Goal: Information Seeking & Learning: Learn about a topic

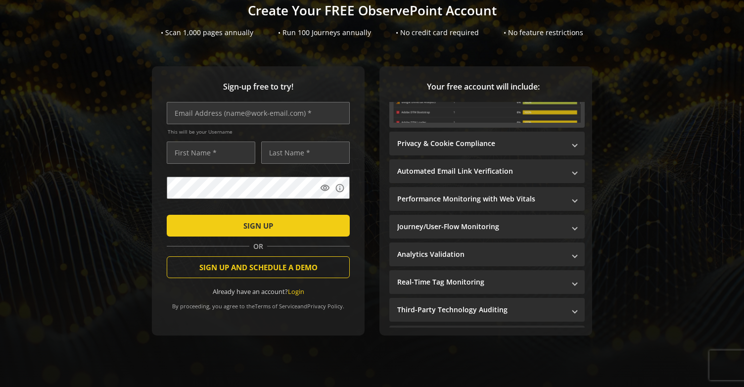
scroll to position [154, 0]
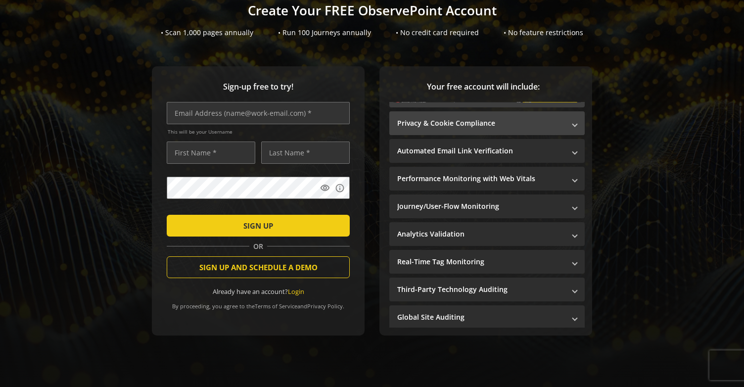
click at [539, 123] on mat-expansion-panel-header "Privacy & Cookie Compliance" at bounding box center [486, 123] width 195 height 24
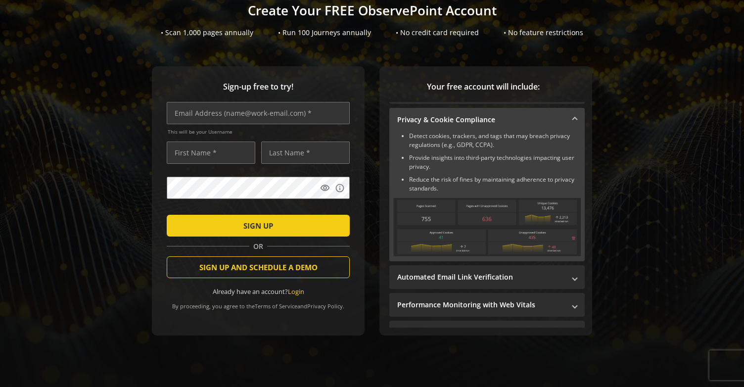
scroll to position [22, 0]
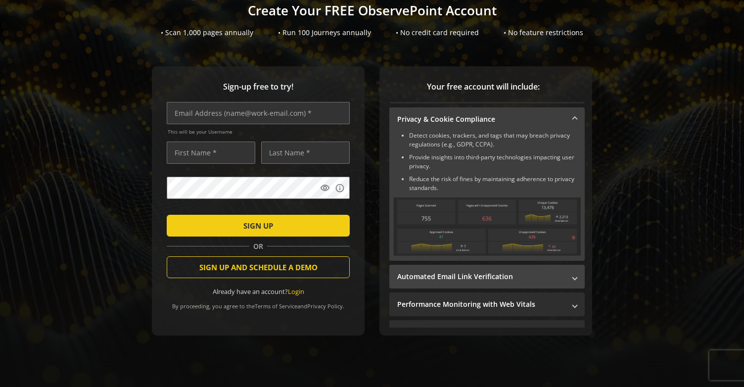
click at [542, 273] on mat-panel-title "Automated Email Link Verification" at bounding box center [481, 277] width 168 height 10
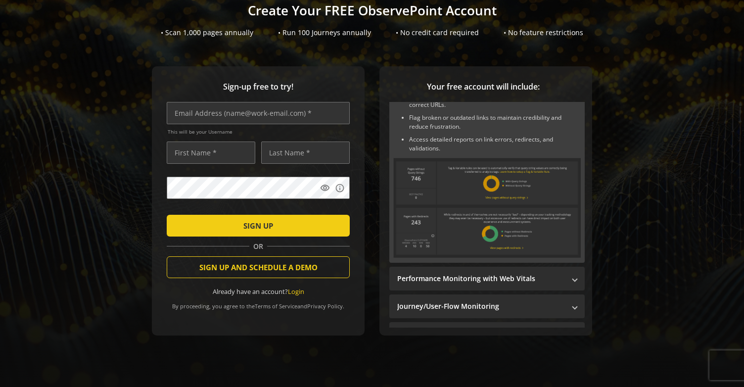
scroll to position [90, 0]
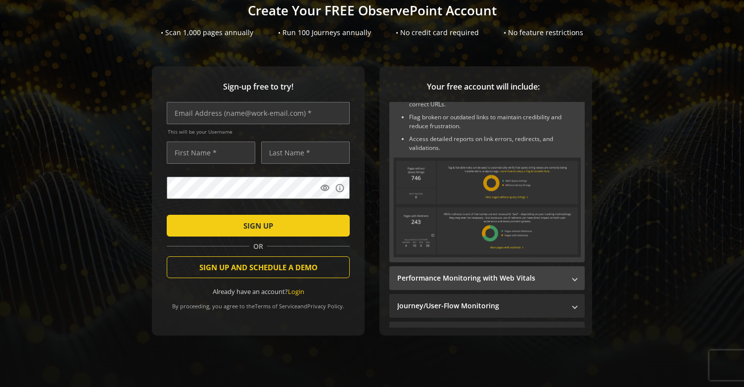
click at [555, 273] on mat-panel-title "Performance Monitoring with Web Vitals" at bounding box center [481, 278] width 168 height 10
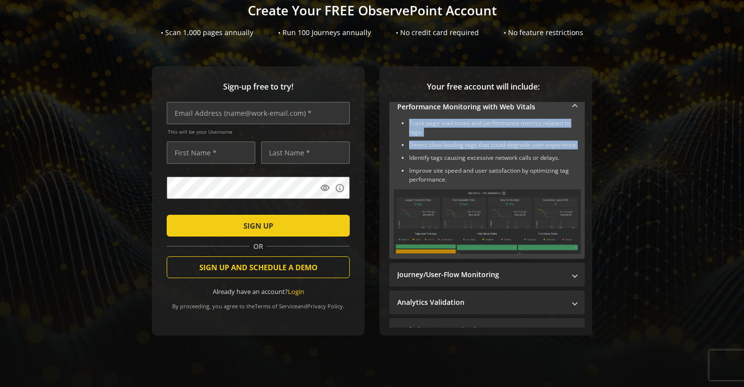
drag, startPoint x: 407, startPoint y: 117, endPoint x: 468, endPoint y: 149, distance: 69.7
click at [468, 149] on ul "Track page load times and performance metrics related to tags. Detect slow-load…" at bounding box center [486, 151] width 187 height 65
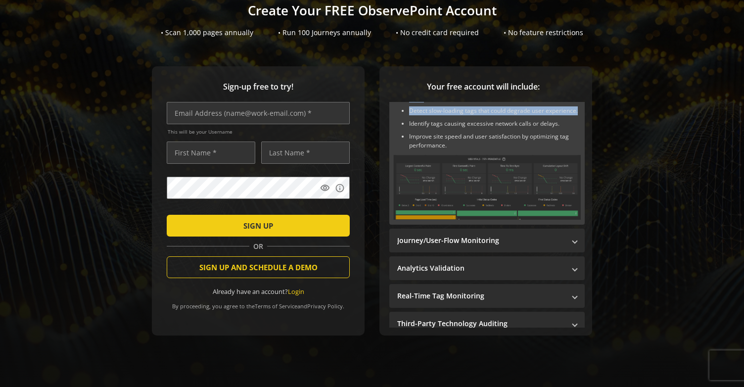
scroll to position [125, 0]
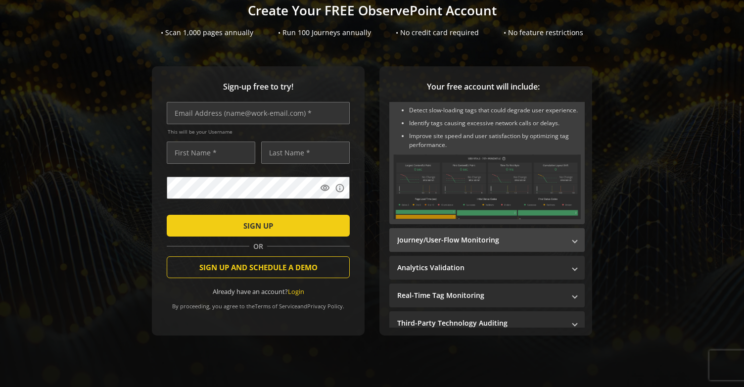
click at [471, 241] on mat-panel-title "Journey/User-Flow Monitoring" at bounding box center [481, 240] width 168 height 10
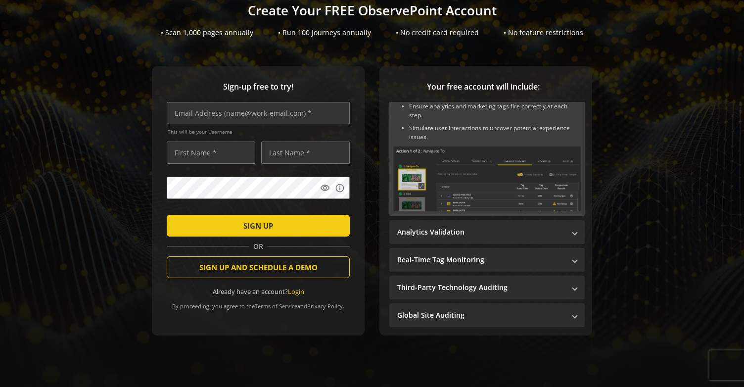
scroll to position [154, 0]
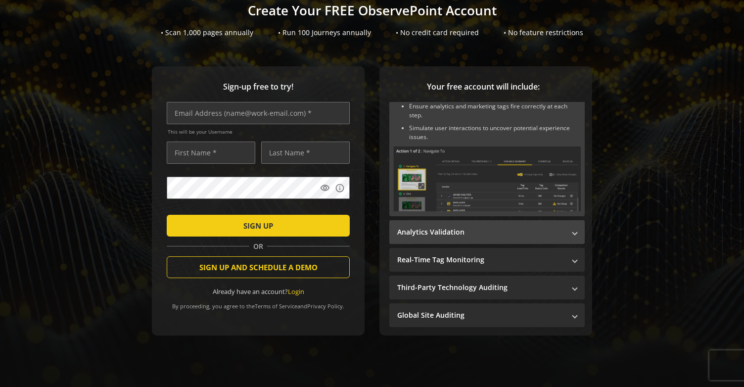
click at [530, 229] on mat-panel-title "Analytics Validation" at bounding box center [481, 232] width 168 height 10
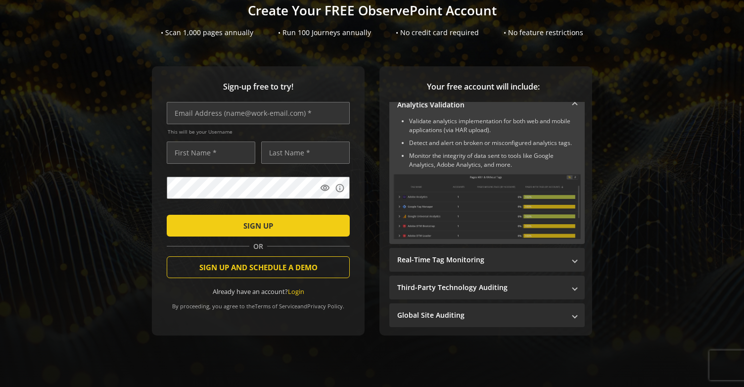
scroll to position [145, 0]
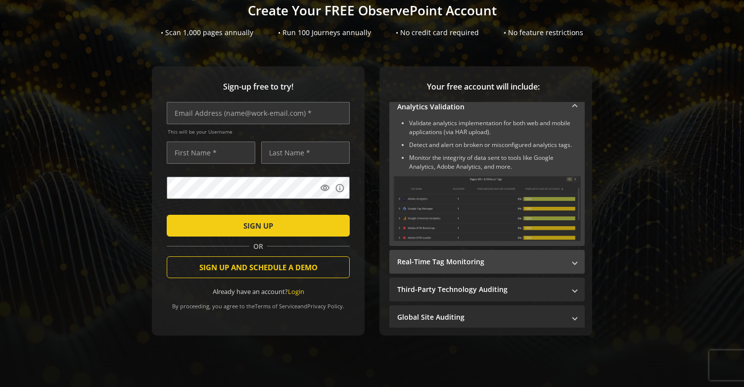
click at [482, 250] on mat-expansion-panel-header "Real-Time Tag Monitoring" at bounding box center [486, 262] width 195 height 24
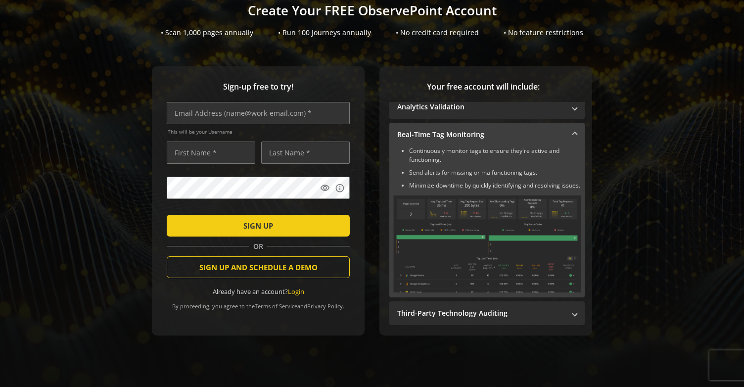
scroll to position [177, 0]
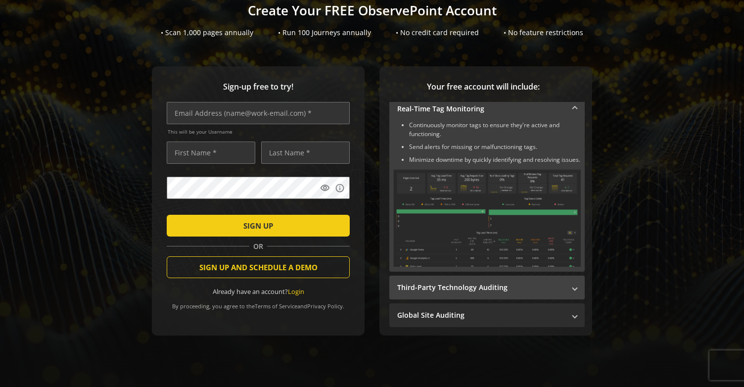
click at [547, 282] on mat-panel-title "Third-Party Technology Auditing" at bounding box center [481, 287] width 168 height 10
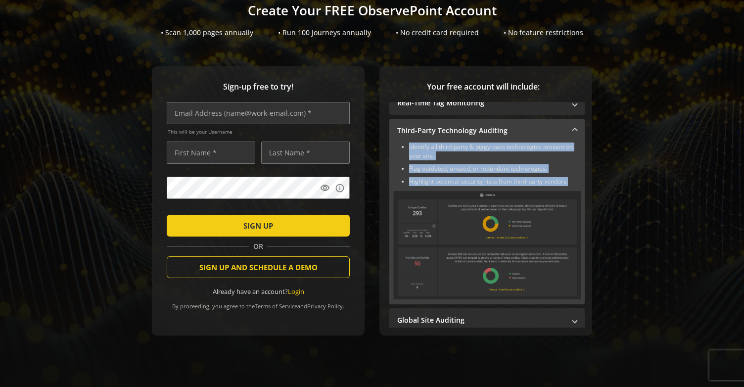
drag, startPoint x: 406, startPoint y: 140, endPoint x: 573, endPoint y: 180, distance: 171.8
click at [573, 180] on ul "Identify all third-party & piggy-back technologies present on your site. Flag o…" at bounding box center [486, 164] width 187 height 44
click at [461, 212] on img at bounding box center [486, 245] width 187 height 108
drag, startPoint x: 461, startPoint y: 212, endPoint x: 475, endPoint y: 149, distance: 64.9
click at [475, 149] on li "Identify all third-party & piggy-back technologies present on your site." at bounding box center [495, 151] width 172 height 18
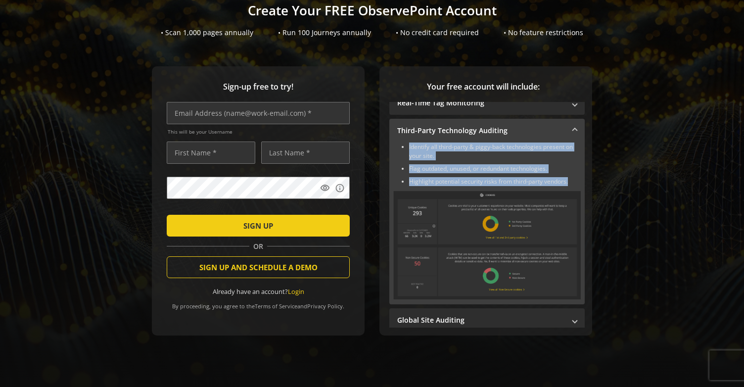
scroll to position [179, 0]
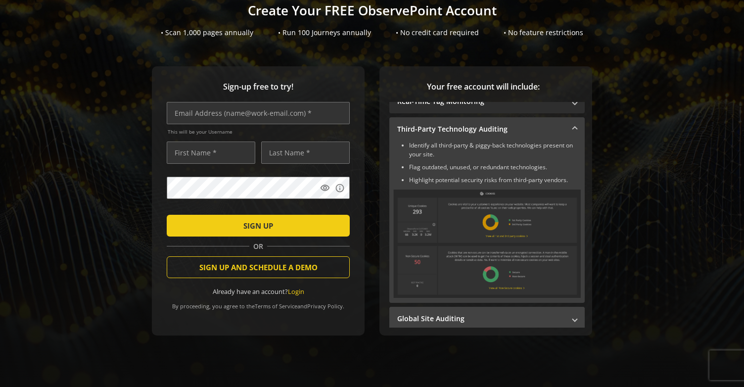
click at [510, 314] on mat-panel-title "Global Site Auditing" at bounding box center [481, 319] width 168 height 10
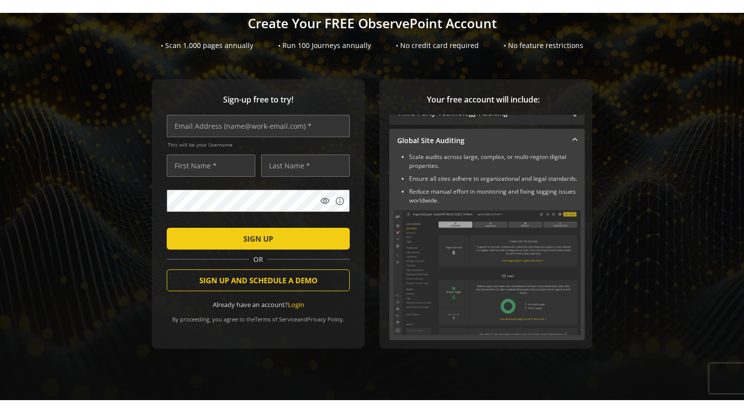
scroll to position [0, 0]
